Goal: Check status: Check status

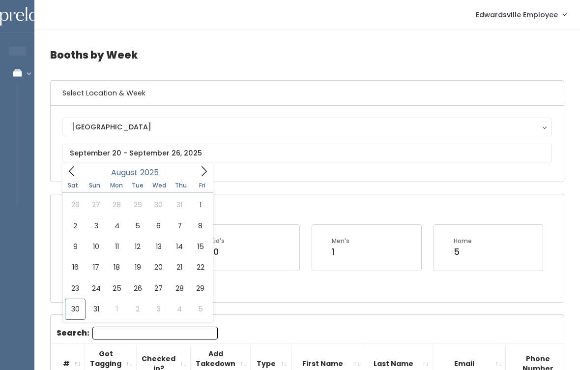
type input "August 2 to August 8"
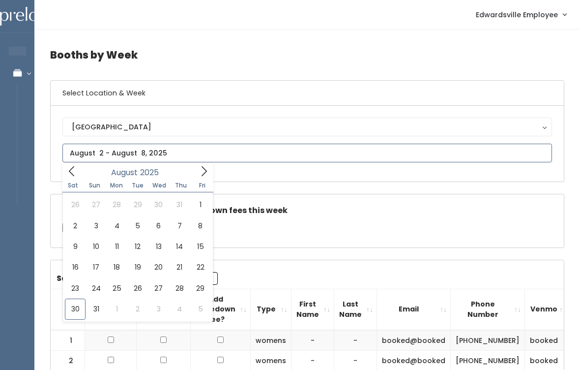
click at [198, 178] on span at bounding box center [204, 170] width 19 height 15
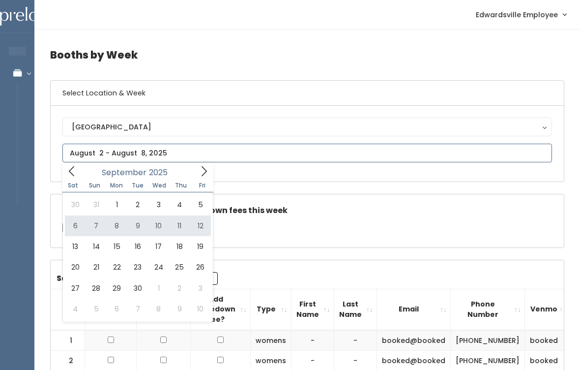
type input "September 6 to September 12"
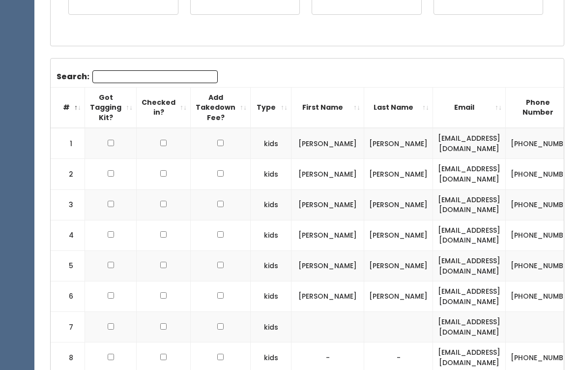
scroll to position [187, 0]
